Goal: Information Seeking & Learning: Learn about a topic

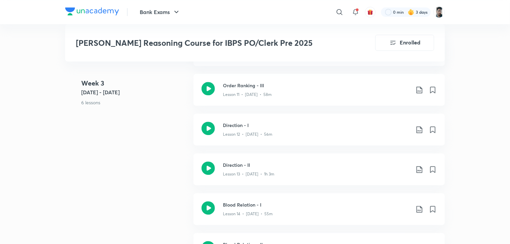
scroll to position [872, 0]
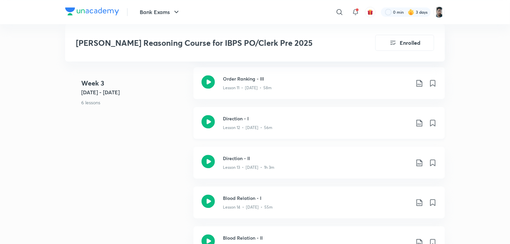
click at [208, 115] on icon at bounding box center [208, 121] width 13 height 13
click at [209, 155] on icon at bounding box center [208, 161] width 13 height 13
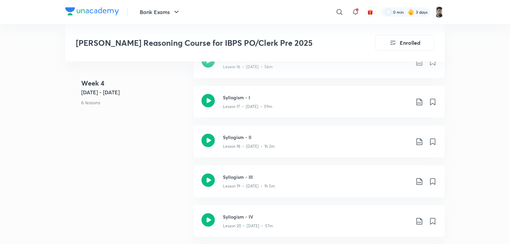
scroll to position [1128, 0]
